Goal: Check status: Check status

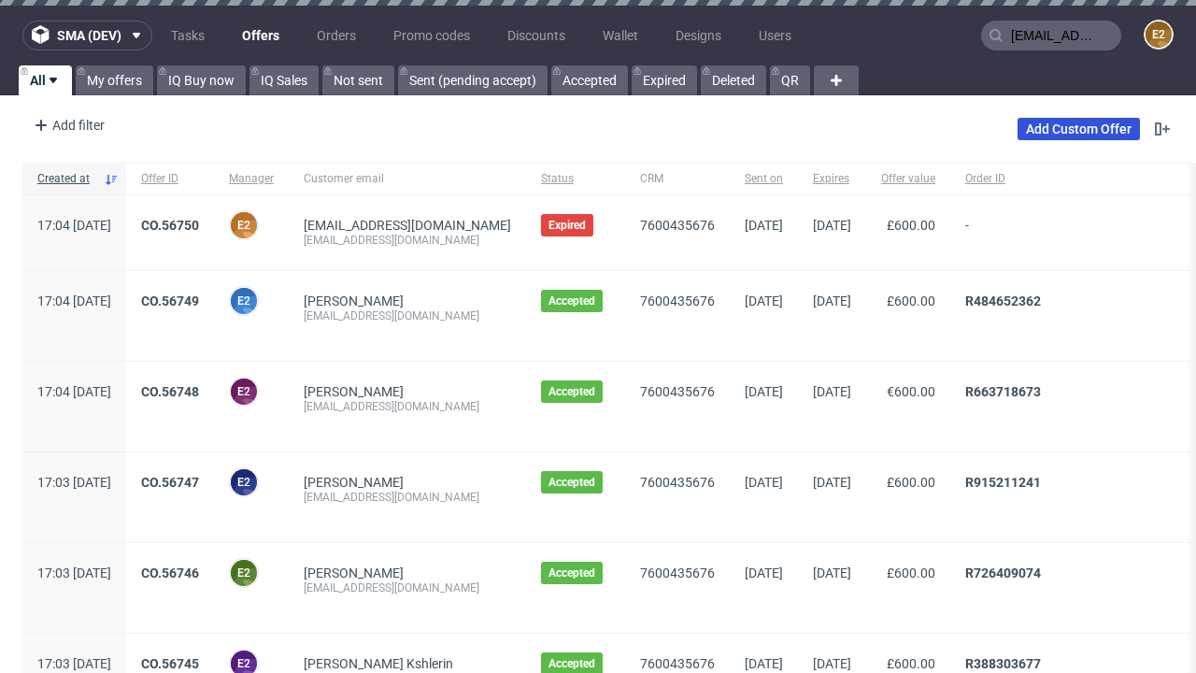
type input "[EMAIL_ADDRESS][DOMAIN_NAME]"
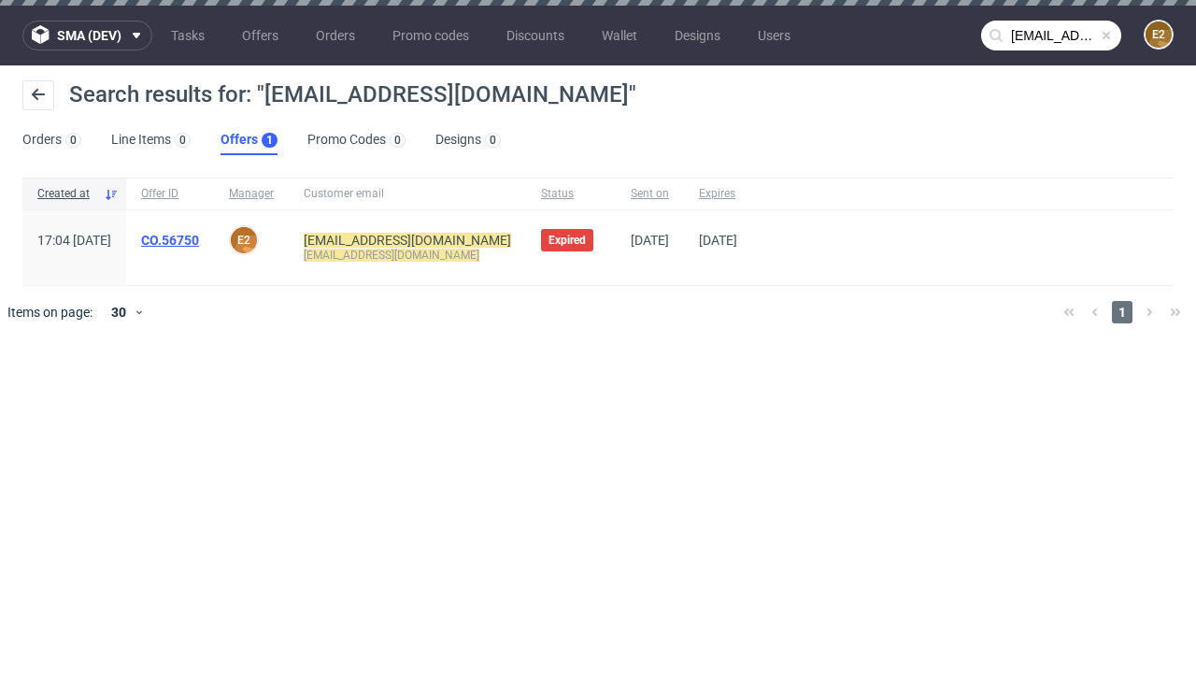
click at [248, 140] on link "Offers 1" at bounding box center [248, 140] width 57 height 30
click at [199, 240] on link "CO.56750" at bounding box center [170, 240] width 58 height 15
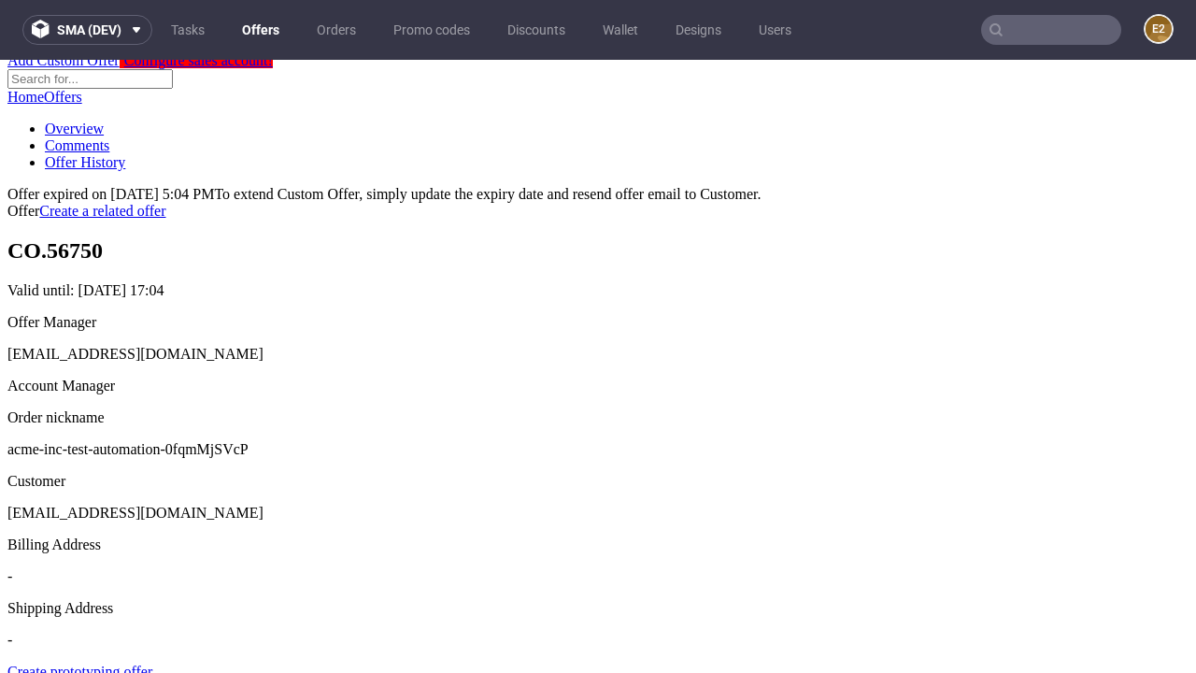
scroll to position [222, 0]
